Goal: Navigation & Orientation: Find specific page/section

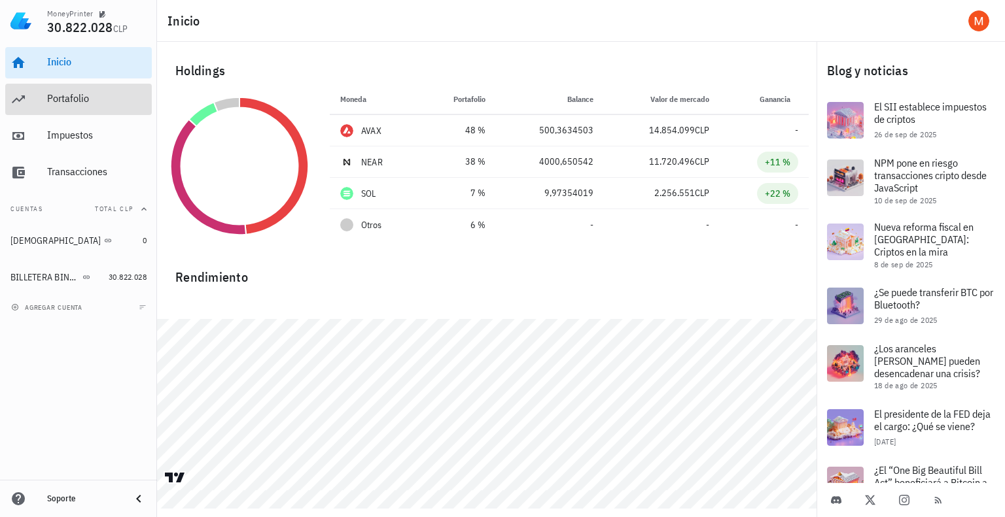
click at [78, 106] on div "Portafolio" at bounding box center [96, 98] width 99 height 29
